Goal: Book appointment/travel/reservation

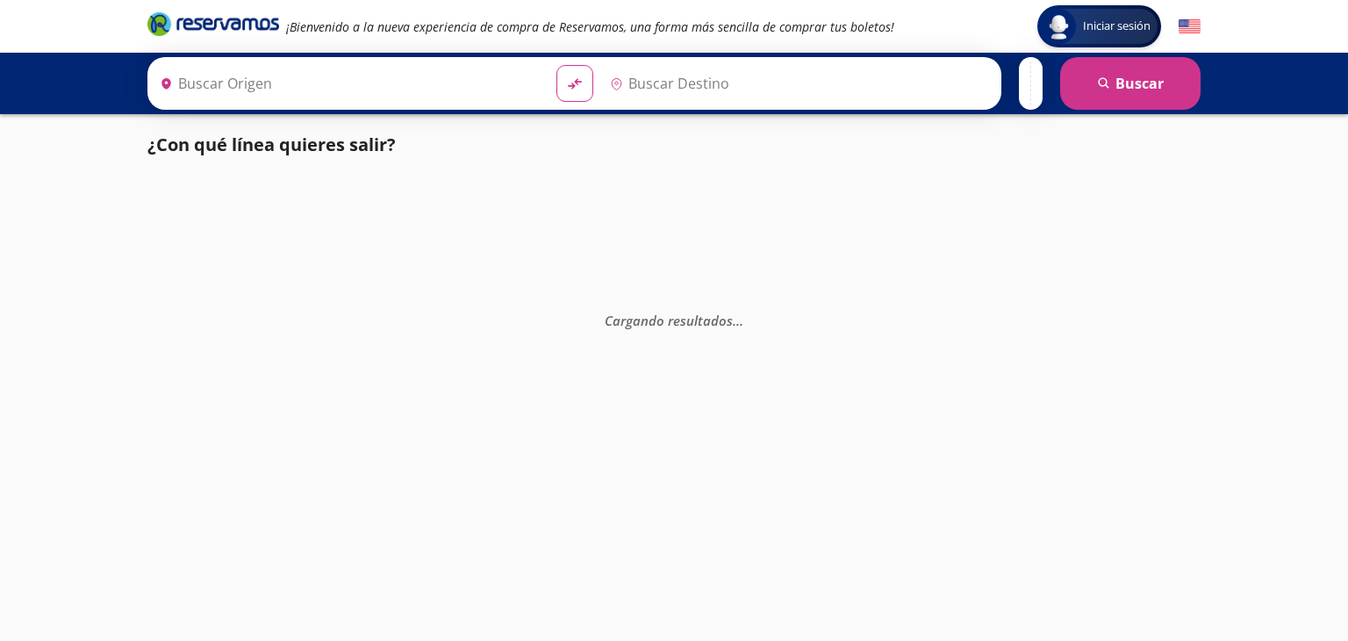
type input "[GEOGRAPHIC_DATA], [GEOGRAPHIC_DATA]"
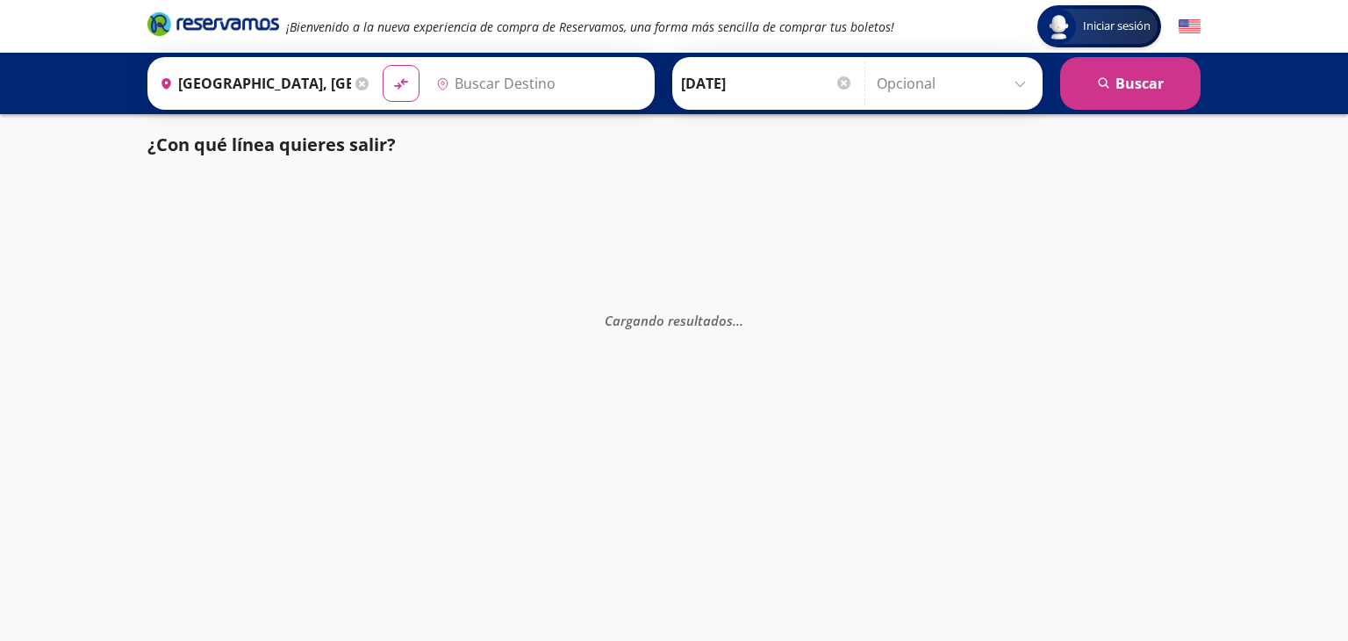
type input "La [PERSON_NAME], [GEOGRAPHIC_DATA]"
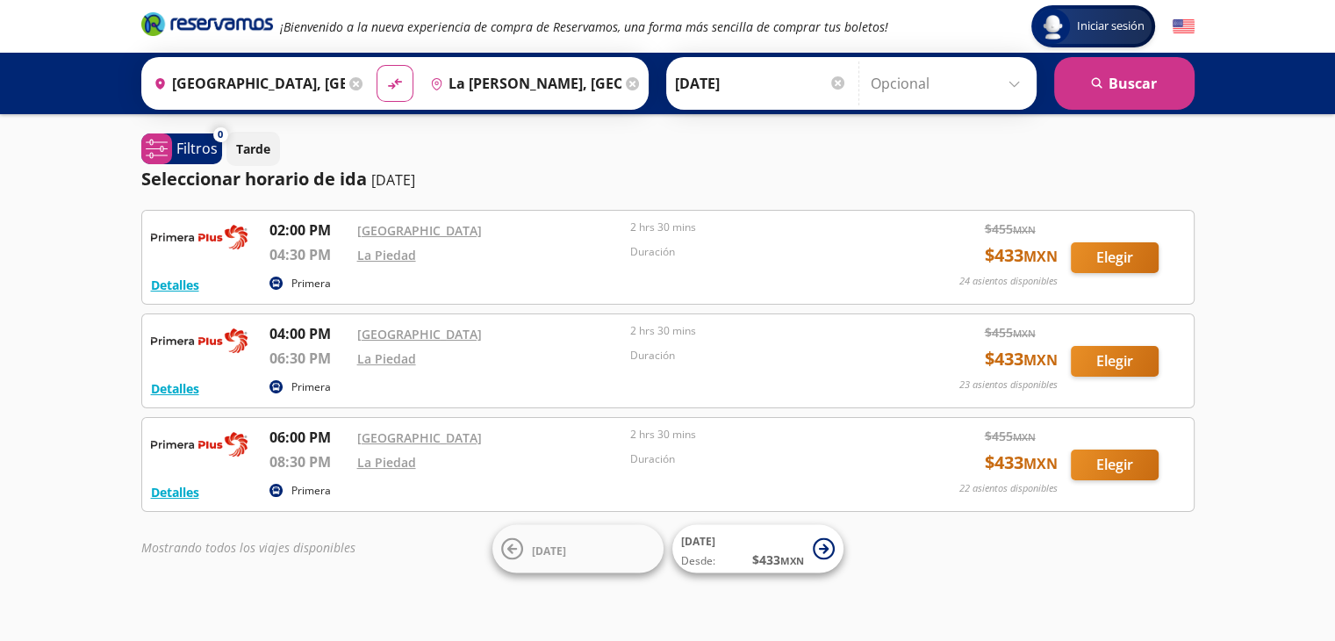
click at [351, 78] on icon at bounding box center [355, 83] width 13 height 13
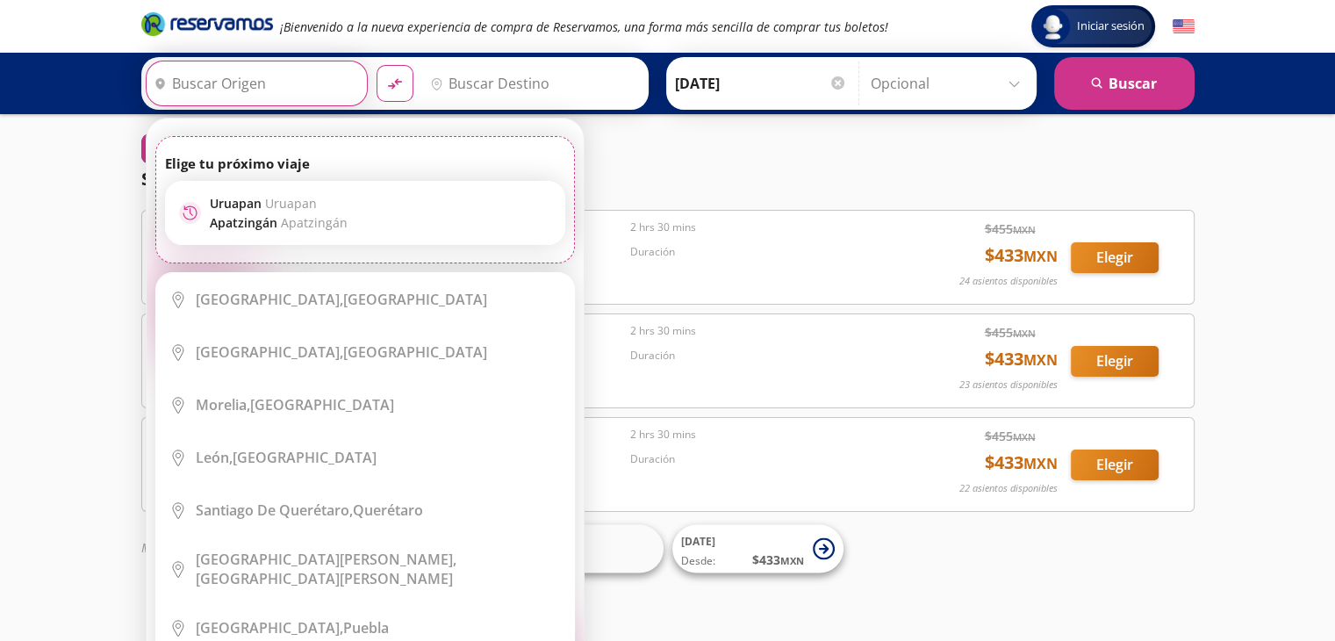
click at [295, 90] on input "Origen" at bounding box center [255, 83] width 216 height 44
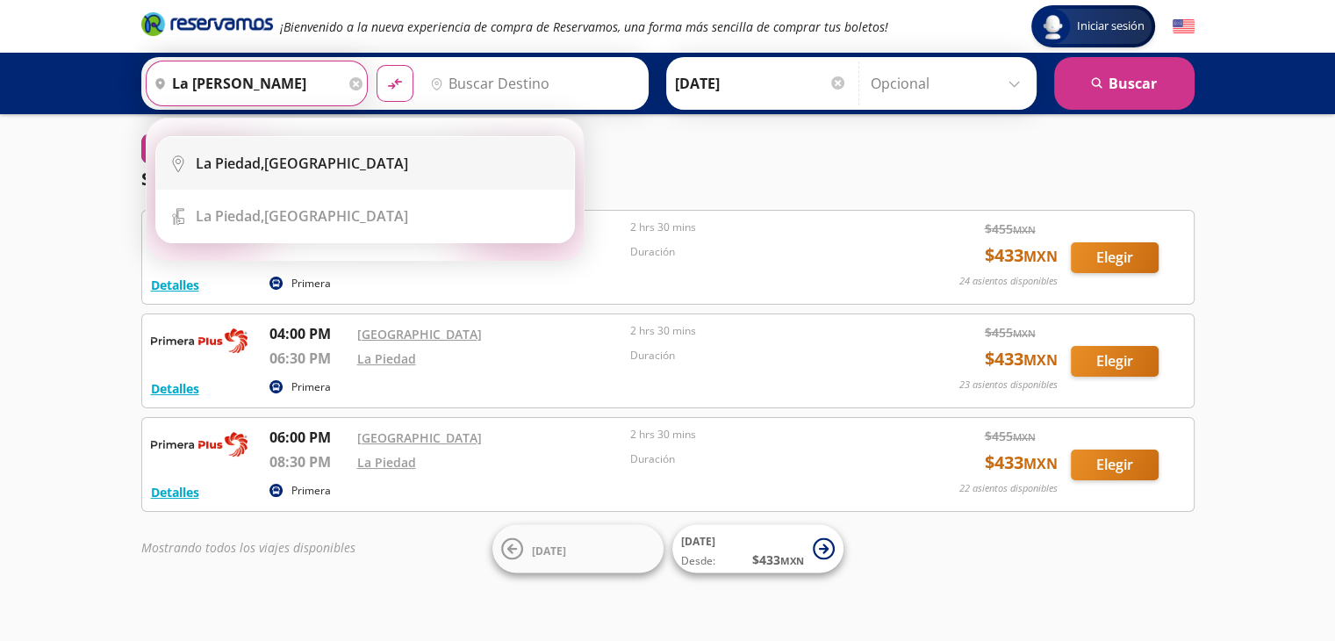
click at [256, 175] on li "City Icon [GEOGRAPHIC_DATA][PERSON_NAME], [GEOGRAPHIC_DATA]" at bounding box center [365, 163] width 418 height 53
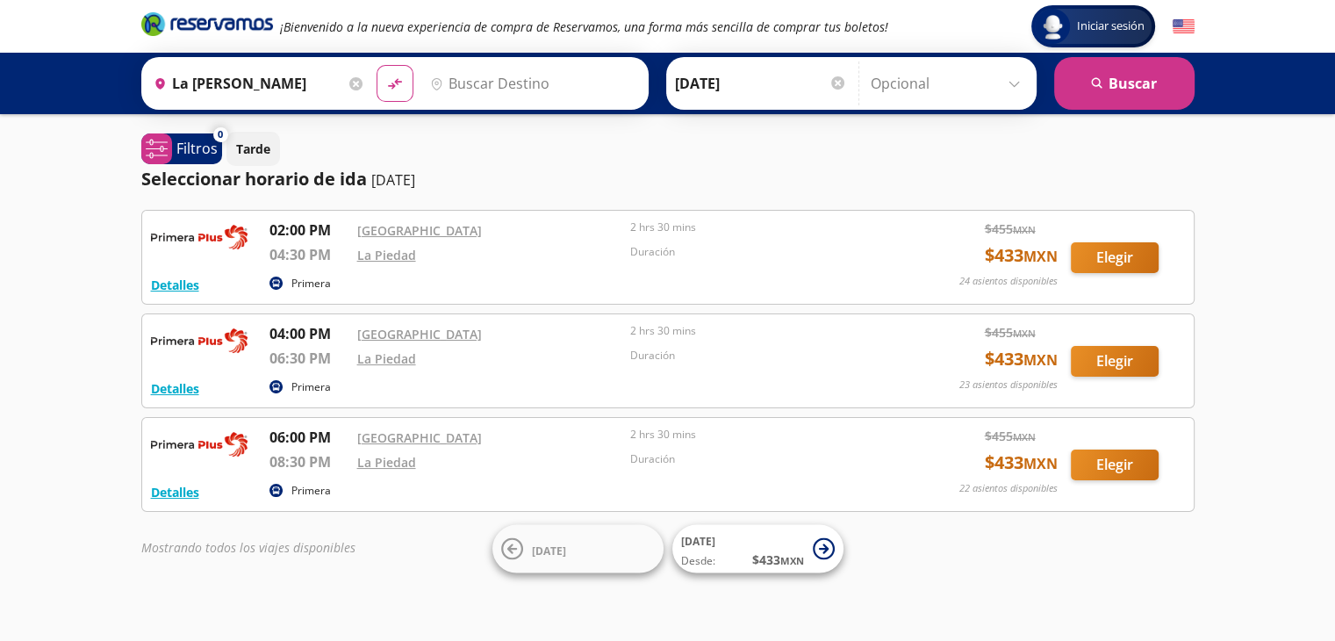
type input "La [PERSON_NAME], [GEOGRAPHIC_DATA]"
click at [256, 175] on p "Seleccionar horario de ida" at bounding box center [254, 179] width 226 height 26
click at [457, 70] on input "Destino" at bounding box center [531, 83] width 216 height 44
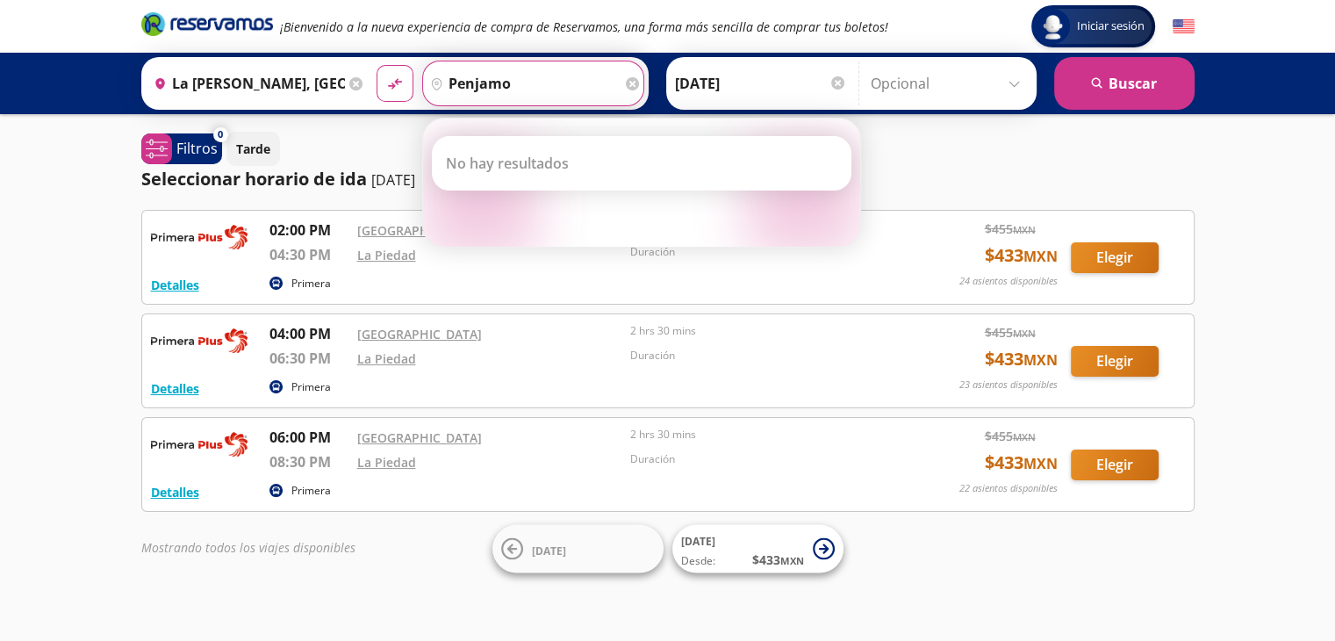
type input "penjamo"
click at [1094, 78] on icon "search" at bounding box center [1097, 83] width 13 height 13
